Goal: Task Accomplishment & Management: Use online tool/utility

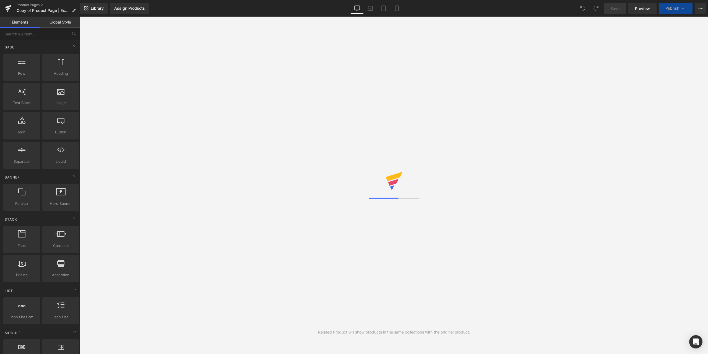
click at [25, 6] on link "Product Pages" at bounding box center [49, 5] width 64 height 4
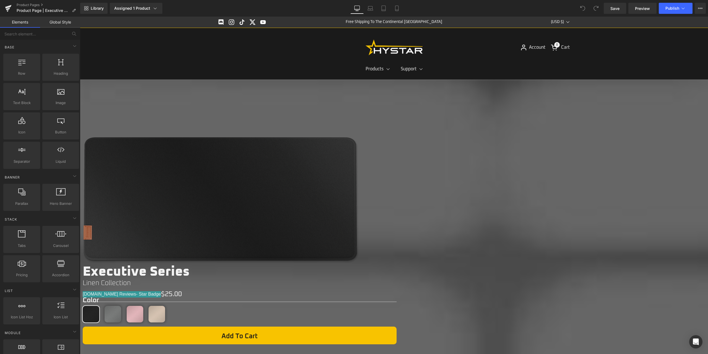
click at [80, 17] on icon at bounding box center [80, 17] width 0 height 0
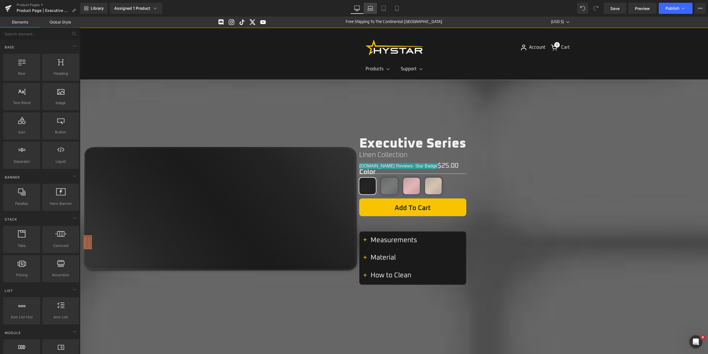
click at [367, 9] on link "Laptop" at bounding box center [370, 8] width 13 height 11
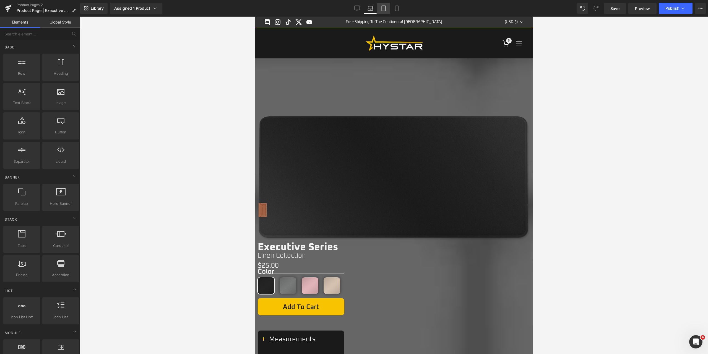
click at [384, 8] on icon at bounding box center [384, 9] width 6 height 6
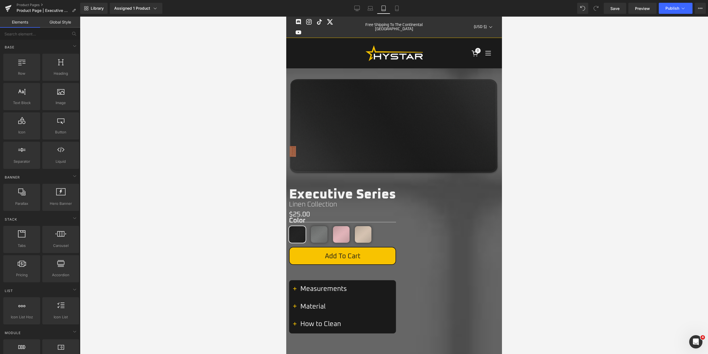
scroll to position [52, 0]
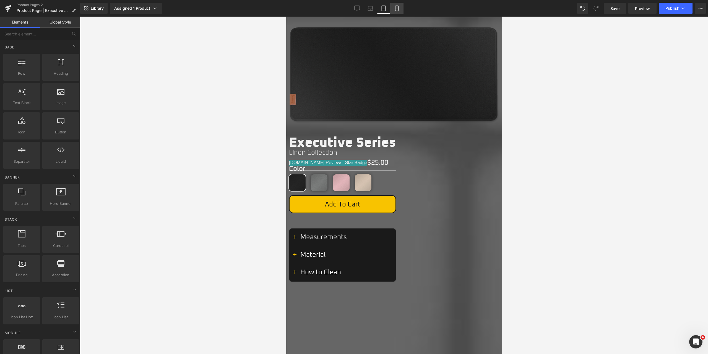
click at [397, 10] on icon at bounding box center [396, 10] width 3 height 0
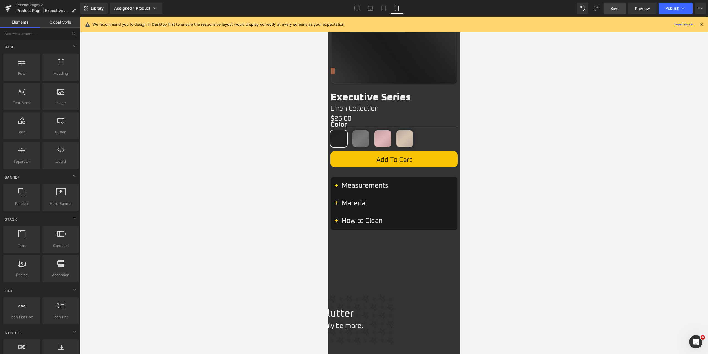
click at [614, 9] on span "Save" at bounding box center [615, 9] width 9 height 6
click at [680, 9] on button "Publish" at bounding box center [676, 8] width 34 height 11
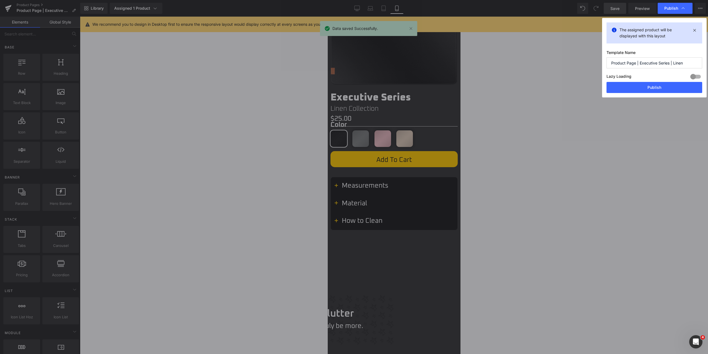
click at [654, 89] on button "Publish" at bounding box center [655, 87] width 96 height 11
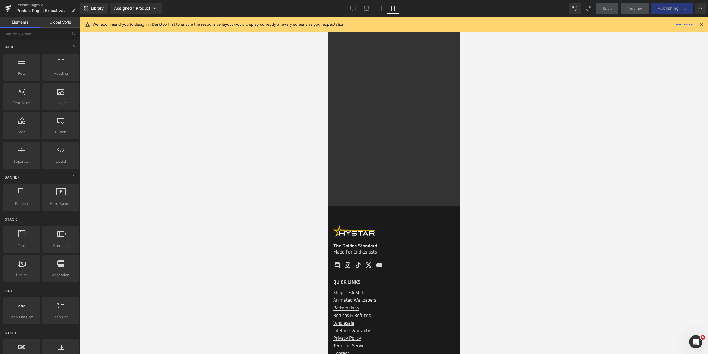
scroll to position [775, 0]
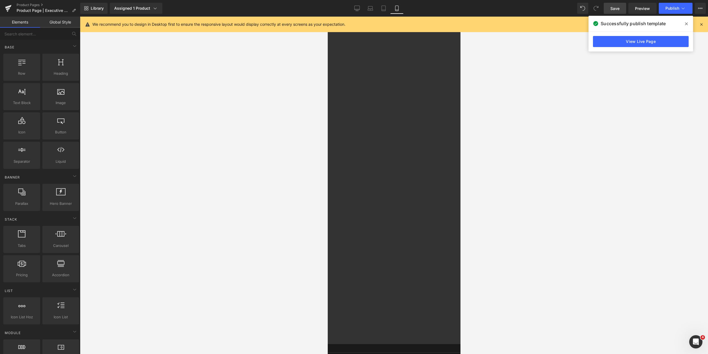
click at [688, 24] on span at bounding box center [686, 23] width 9 height 9
